Goal: Transaction & Acquisition: Purchase product/service

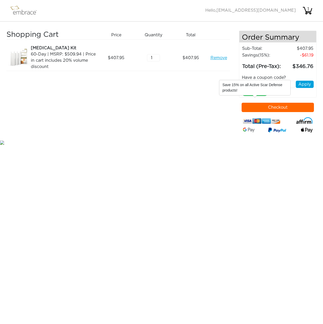
click at [253, 96] on div "15OFFCART x" at bounding box center [254, 92] width 25 height 7
click at [249, 88] on input "text" at bounding box center [268, 84] width 53 height 7
type input "15OFFCART"
click at [307, 88] on button "Apply" at bounding box center [305, 84] width 18 height 7
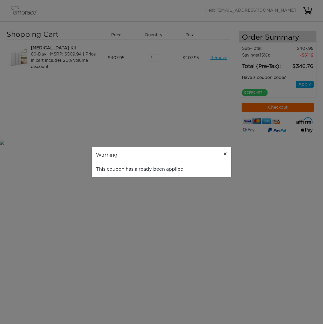
click at [225, 152] on span "×" at bounding box center [225, 154] width 4 height 6
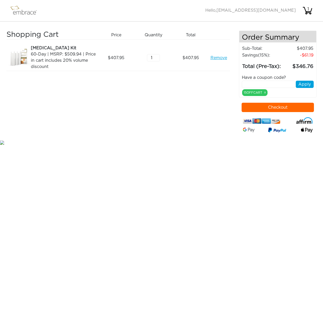
click at [281, 112] on button "Checkout" at bounding box center [277, 107] width 72 height 9
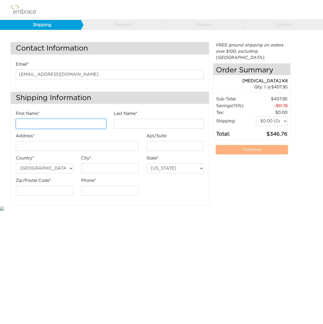
click at [101, 124] on input "First Name*" at bounding box center [61, 124] width 90 height 10
type input "Sandra"
type input "Younis"
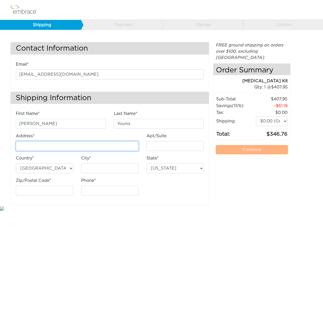
type input "[STREET_ADDRESS]"
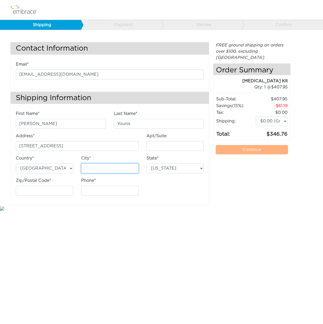
type input "Fair Oaks"
select select "CA"
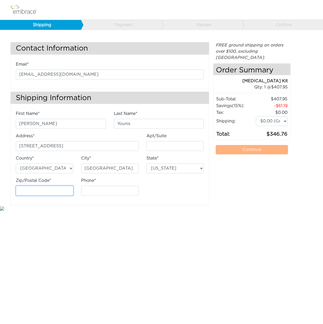
type input "95628"
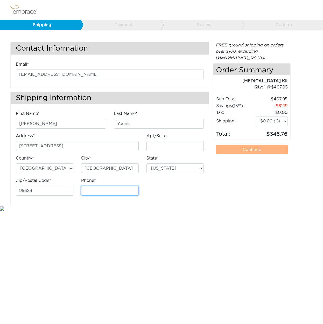
type input "4086050879"
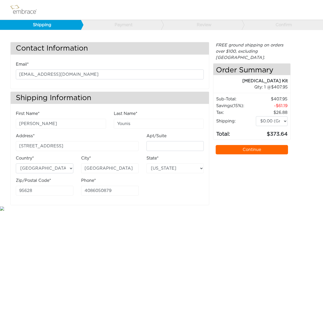
click at [270, 145] on link "Continue" at bounding box center [252, 149] width 72 height 9
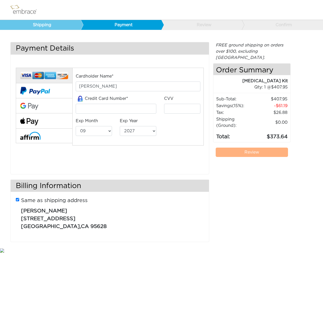
select select "9"
select select "2027"
click at [33, 120] on img at bounding box center [29, 122] width 18 height 8
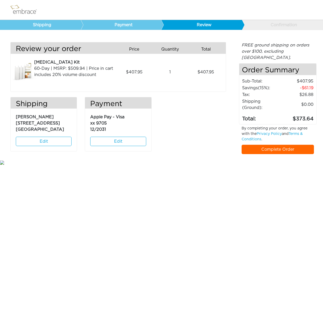
click at [276, 145] on link "Complete Order" at bounding box center [277, 149] width 72 height 9
